Goal: Task Accomplishment & Management: Complete application form

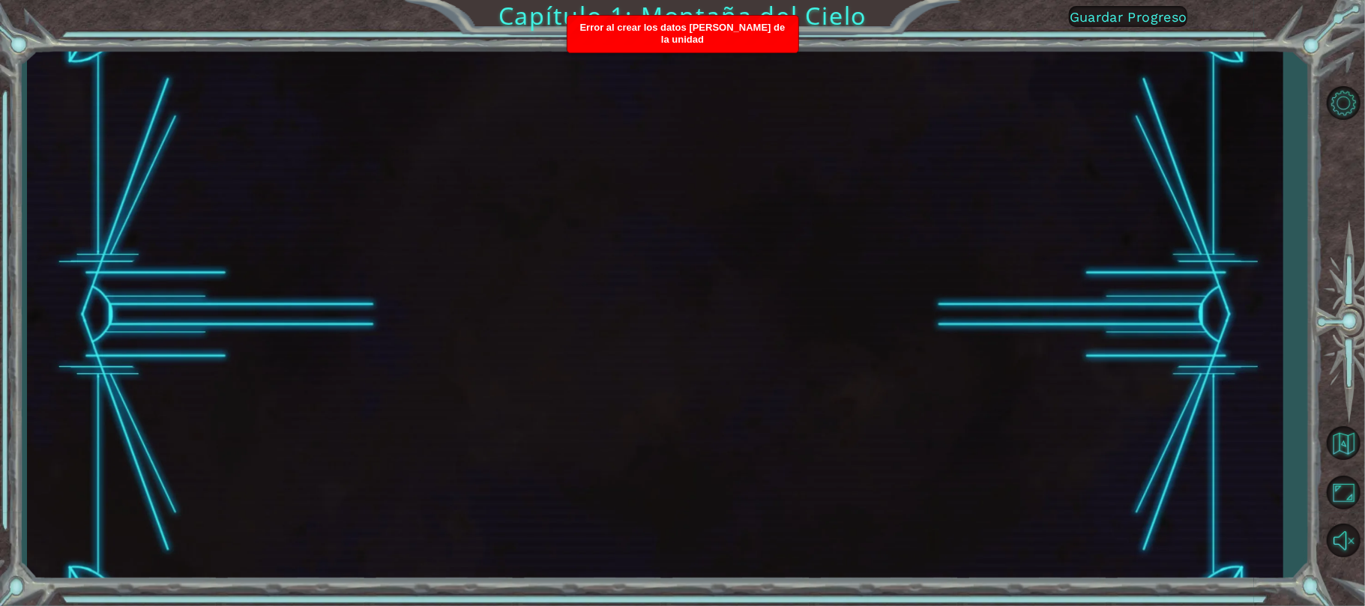
click at [1137, 10] on font "Guardar Progreso" at bounding box center [1128, 17] width 118 height 16
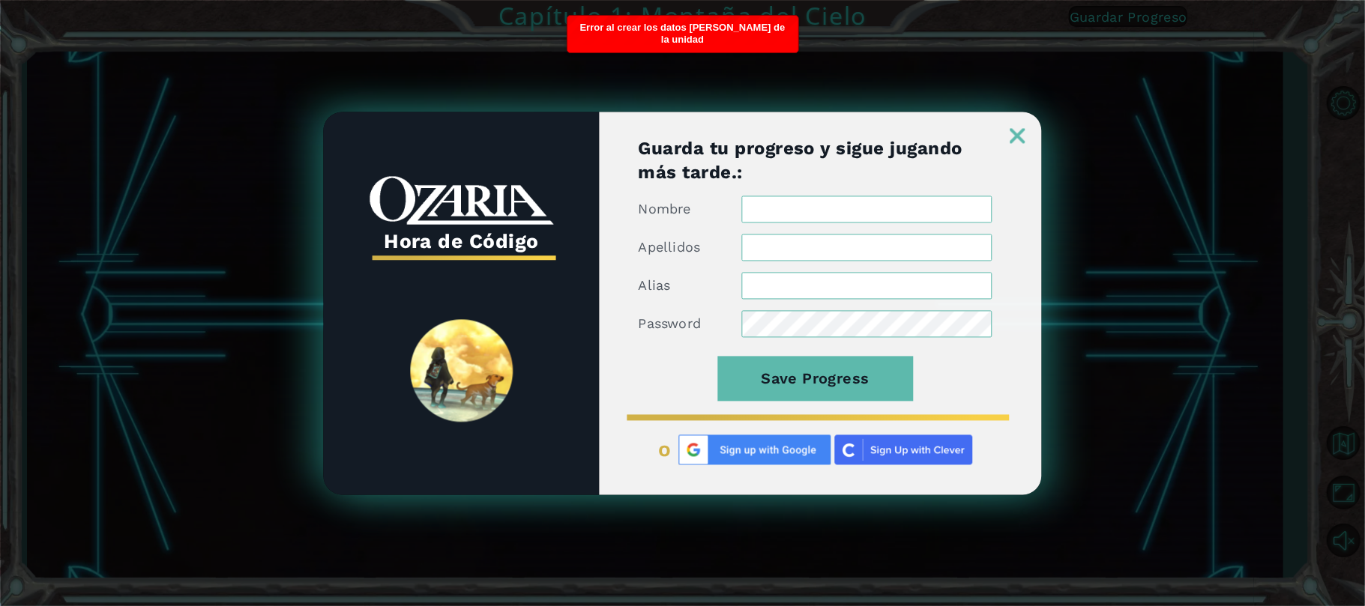
type input "[EMAIL_ADDRESS][DOMAIN_NAME]"
click at [833, 211] on input "Nombre" at bounding box center [867, 209] width 250 height 27
type input "manuel085"
click at [866, 252] on input "Apellidos" at bounding box center [867, 247] width 250 height 27
type input "c"
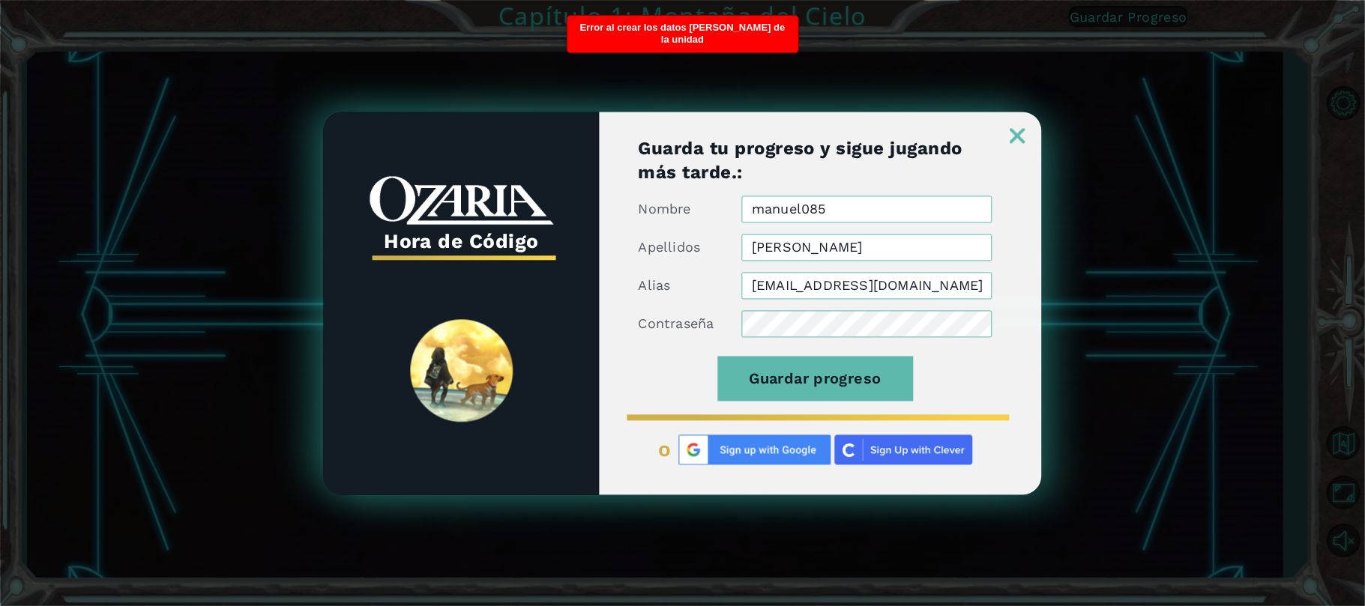
type input "[PERSON_NAME]"
click at [717, 356] on button "Guardar progreso" at bounding box center [815, 378] width 196 height 45
click at [1008, 124] on link at bounding box center [1018, 127] width 48 height 12
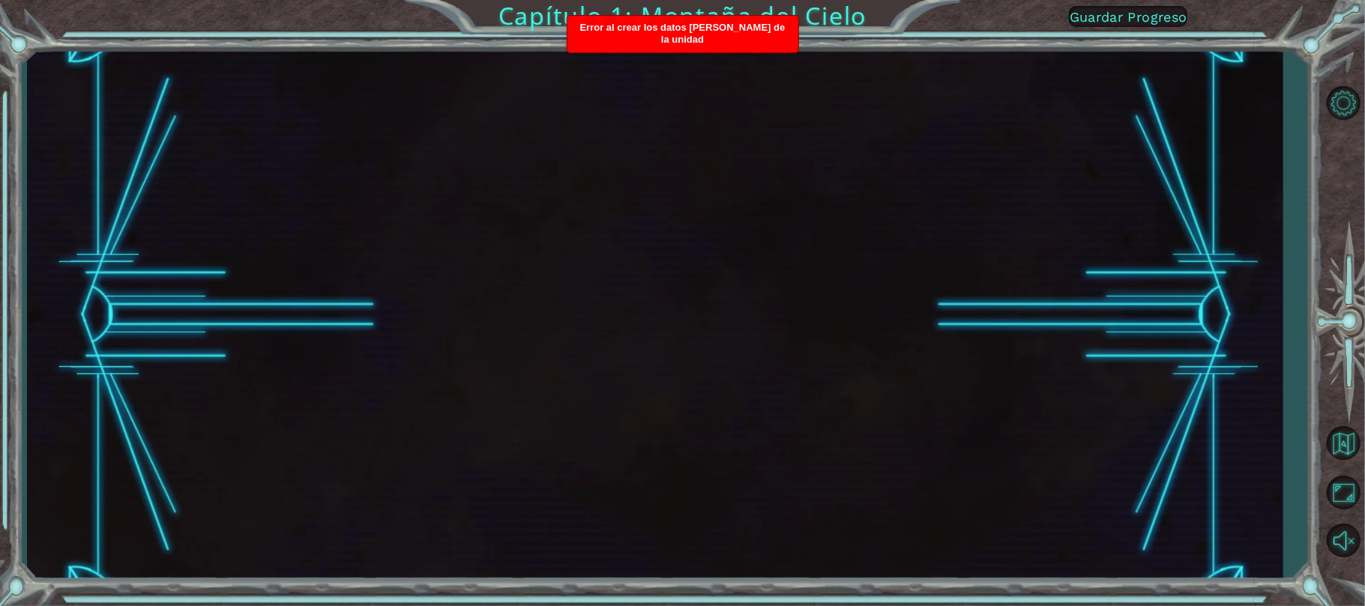
click at [1155, 25] on font "Guardar Progreso" at bounding box center [1128, 17] width 118 height 16
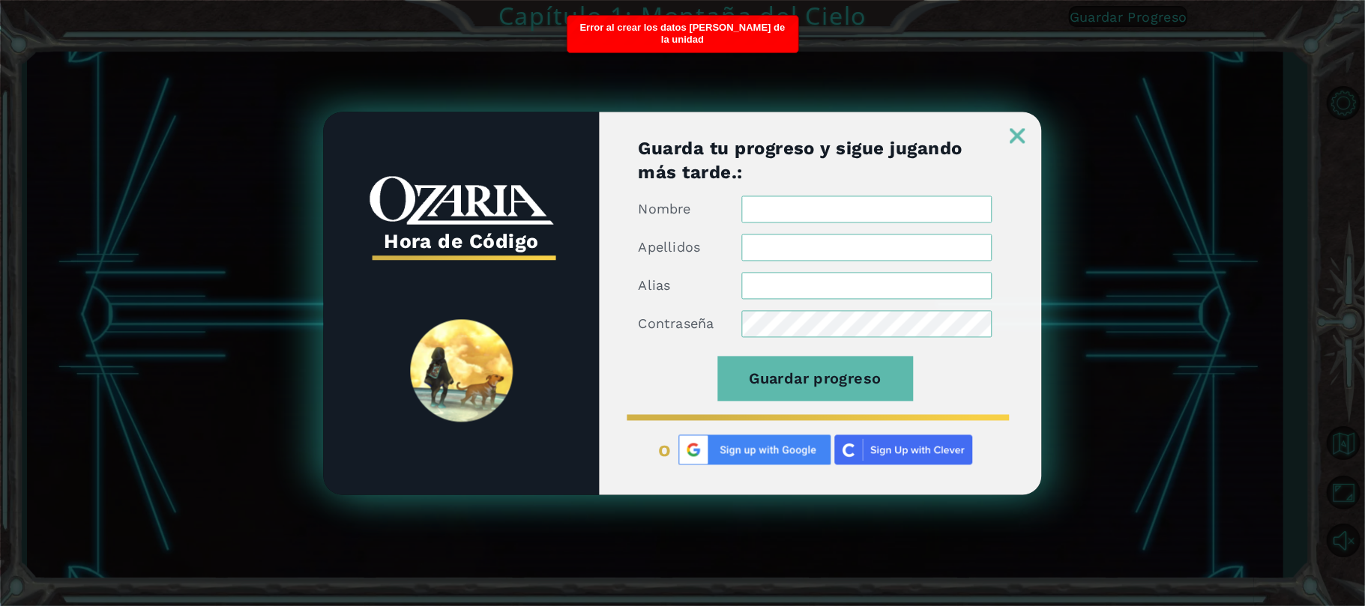
type input "[EMAIL_ADDRESS][DOMAIN_NAME]"
click at [909, 214] on input "Nombre" at bounding box center [867, 209] width 250 height 27
type input "[PERSON_NAME]"
click at [717, 356] on button "Guardar progreso" at bounding box center [815, 378] width 196 height 45
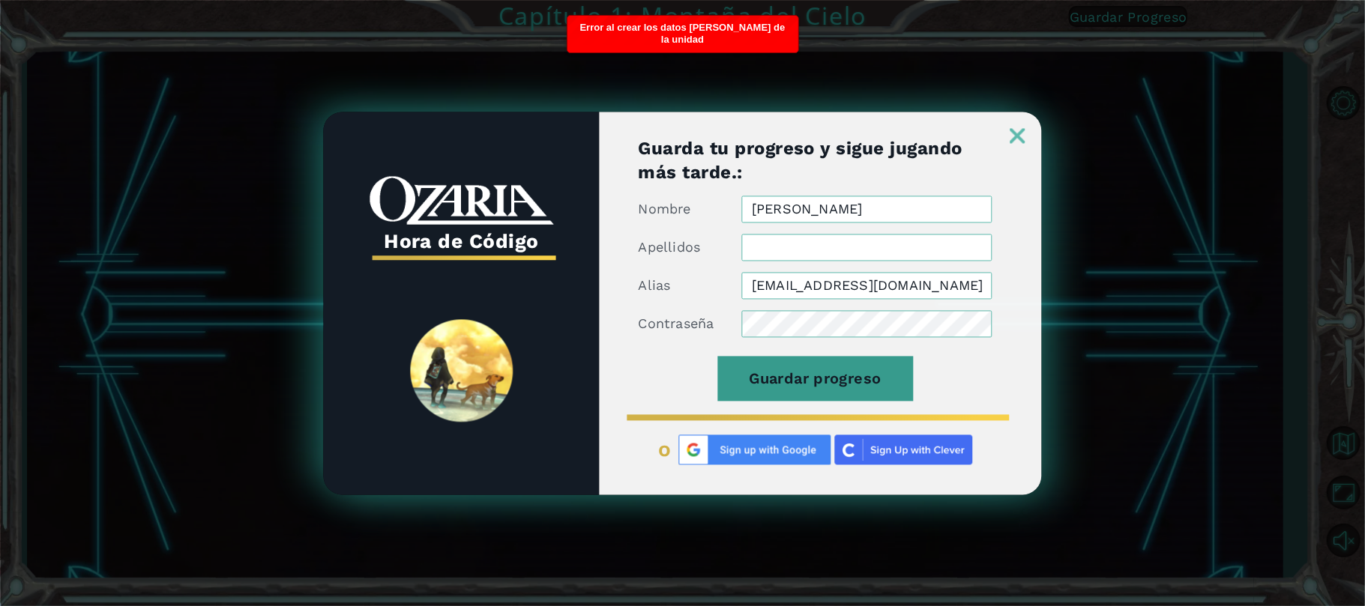
type input "[PERSON_NAME]"
click at [857, 358] on button "Guardar progreso" at bounding box center [815, 378] width 196 height 45
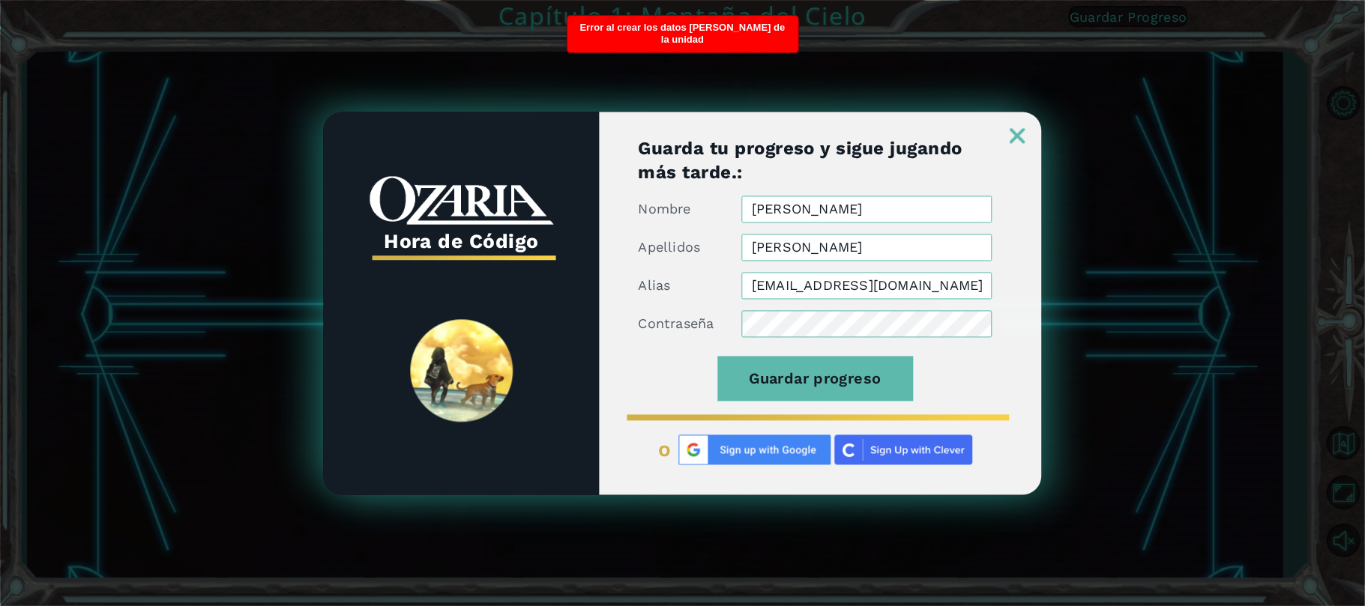
click at [761, 352] on form "Nombre [PERSON_NAME] [PERSON_NAME] Alias [EMAIL_ADDRESS][DOMAIN_NAME] Contraseñ…" at bounding box center [815, 307] width 354 height 223
click at [763, 364] on button "Guardar progreso" at bounding box center [815, 378] width 196 height 45
click at [1022, 144] on div "Guarda tu progreso y sigue jugando más tarde.: Nombre [PERSON_NAME] [PERSON_NAM…" at bounding box center [820, 315] width 442 height 358
click at [1023, 130] on img at bounding box center [1017, 135] width 15 height 15
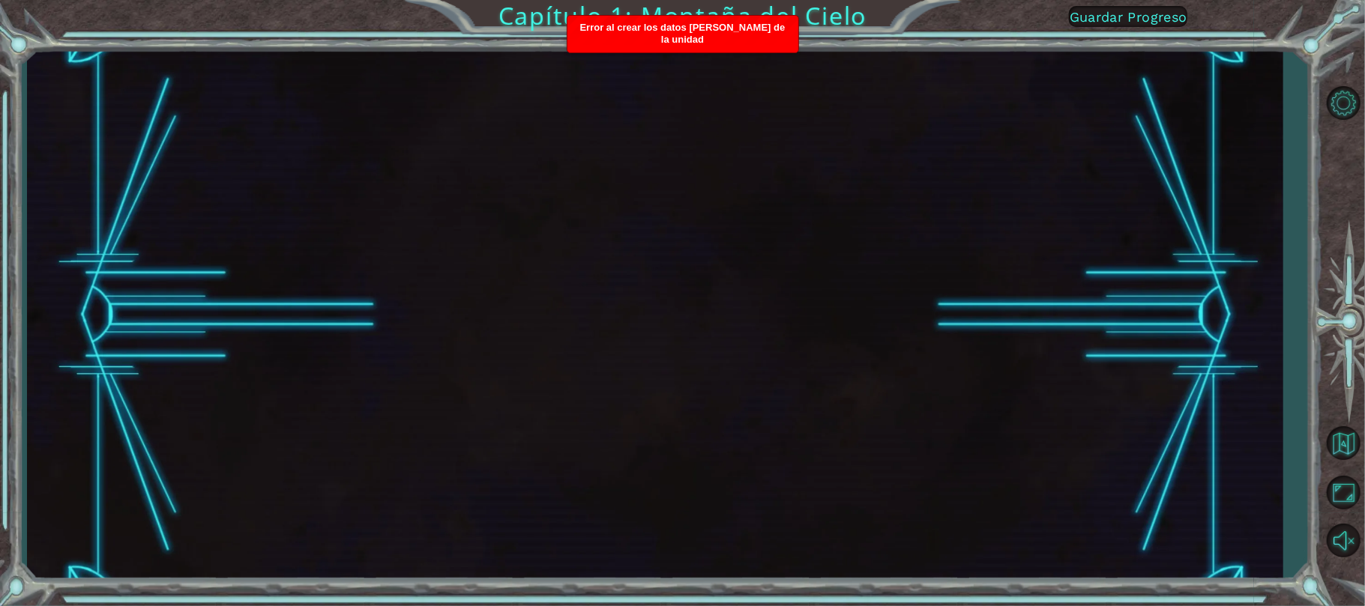
click at [1023, 130] on div at bounding box center [654, 316] width 1255 height 534
